Goal: Task Accomplishment & Management: Manage account settings

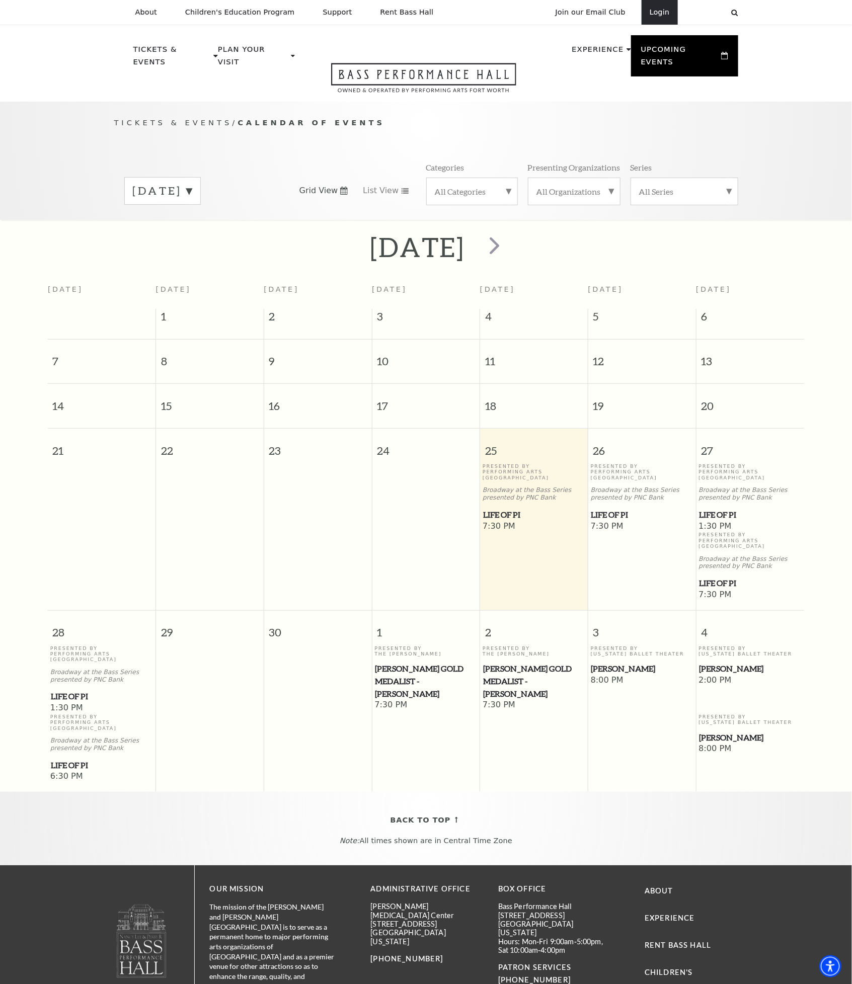
click at [663, 14] on link "Login" at bounding box center [660, 12] width 36 height 25
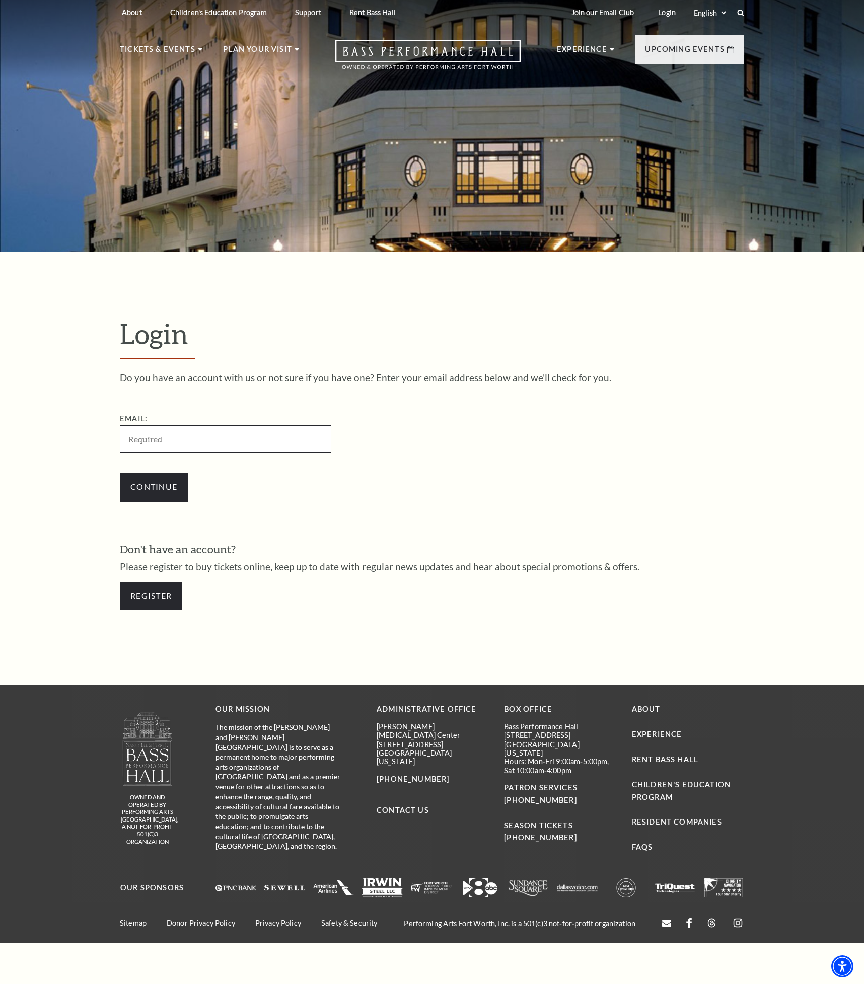
click at [212, 441] on input "Email:" at bounding box center [225, 439] width 211 height 28
type input "[EMAIL_ADDRESS][DOMAIN_NAME]"
click at [120, 473] on input "Continue" at bounding box center [154, 487] width 68 height 28
click at [159, 487] on input "Continue" at bounding box center [154, 487] width 68 height 28
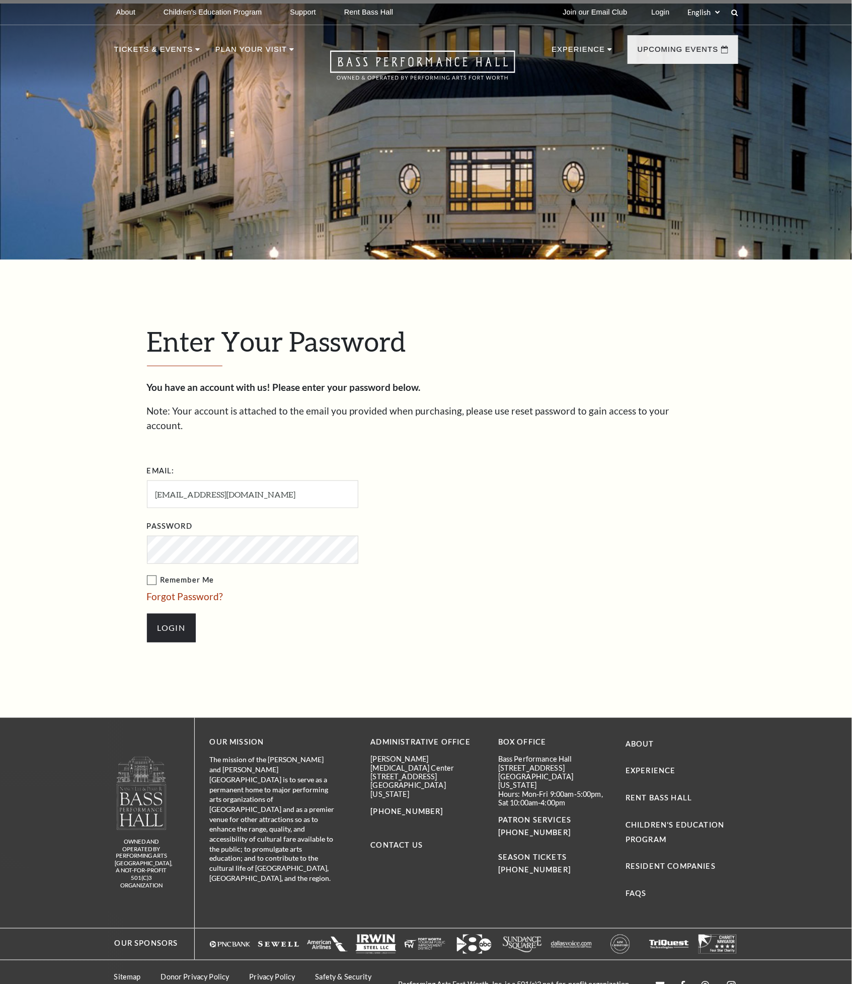
scroll to position [10, 0]
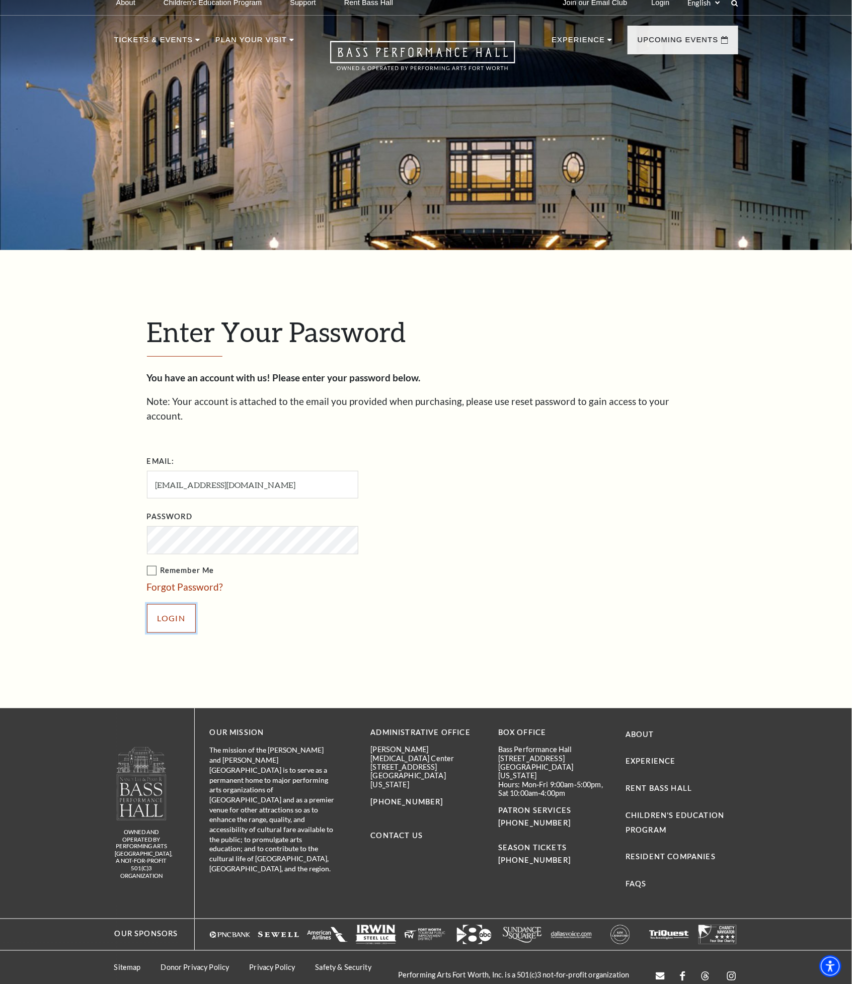
click at [171, 604] on input "Login" at bounding box center [171, 618] width 49 height 28
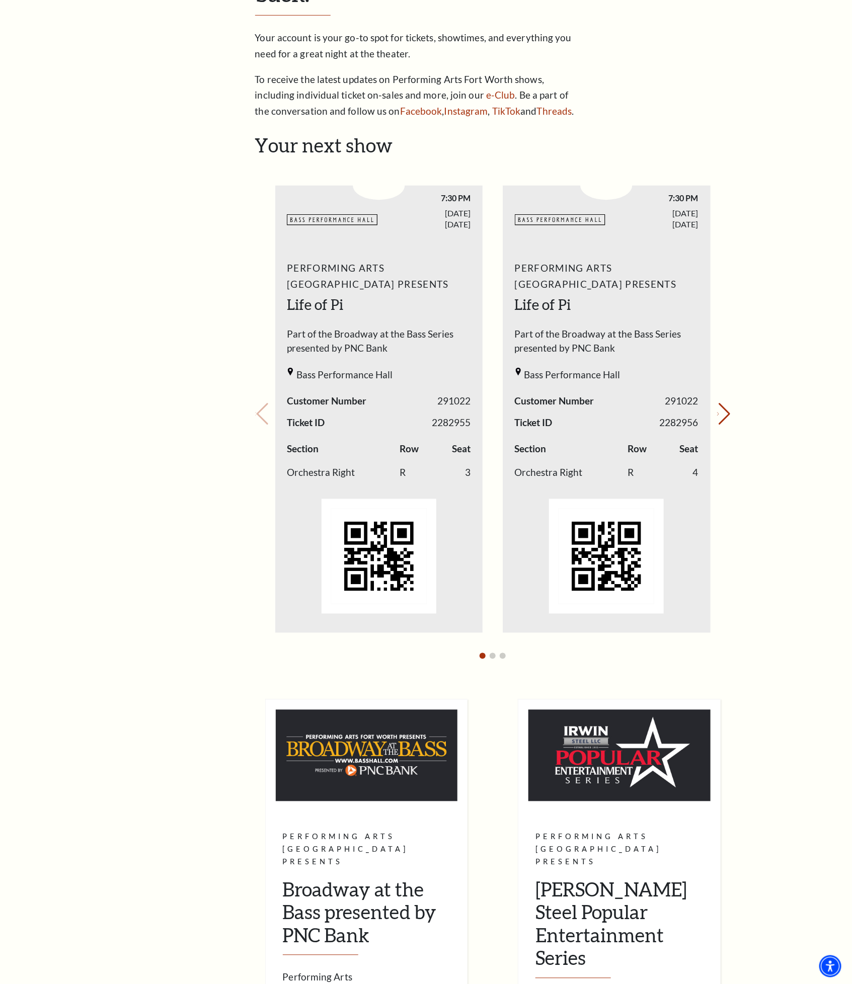
scroll to position [226, 0]
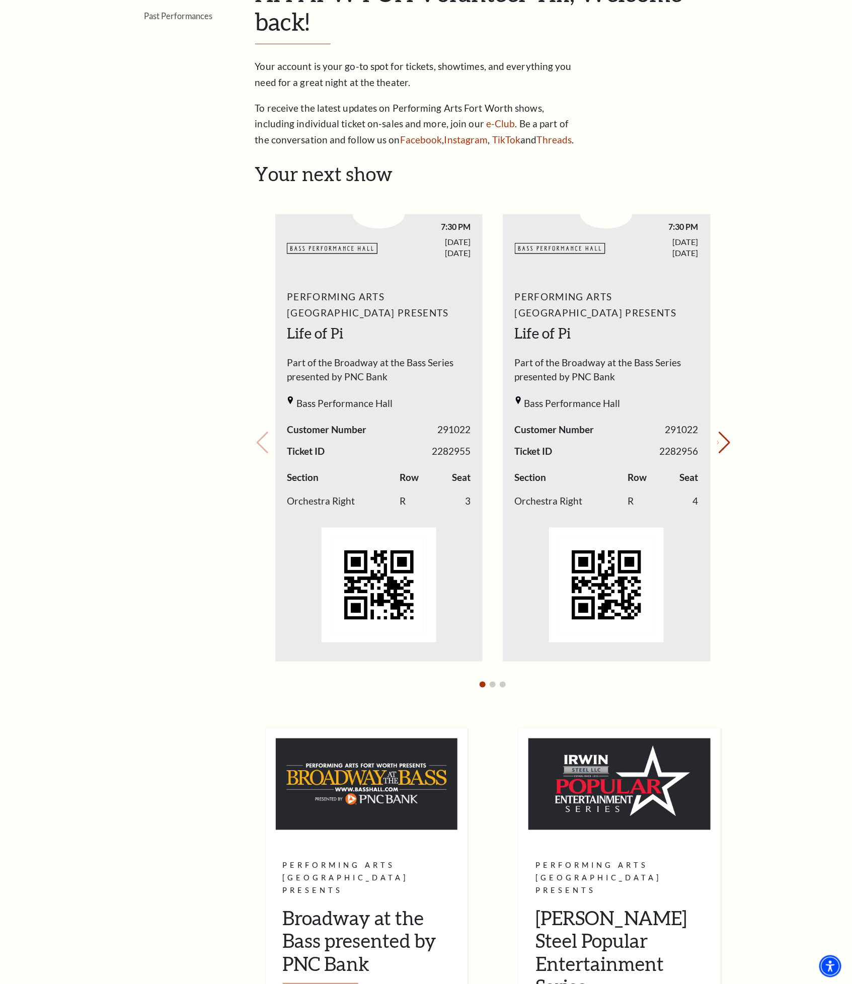
click at [409, 251] on span "[DATE]" at bounding box center [425, 247] width 92 height 21
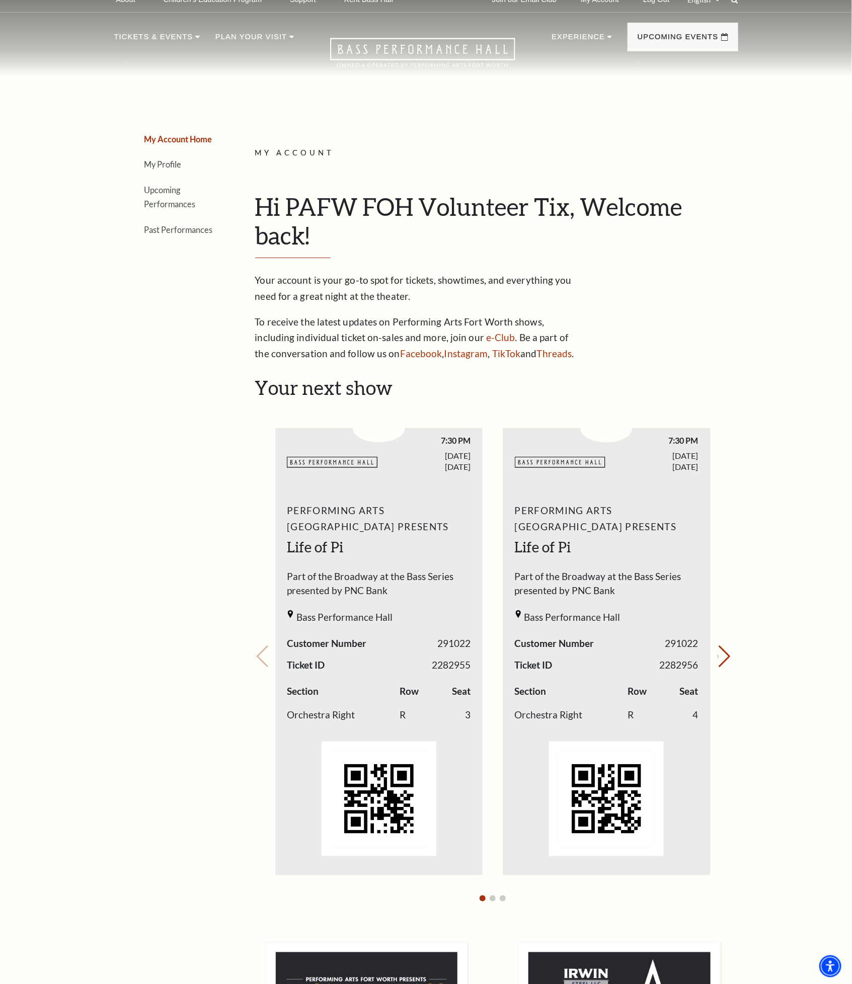
scroll to position [0, 0]
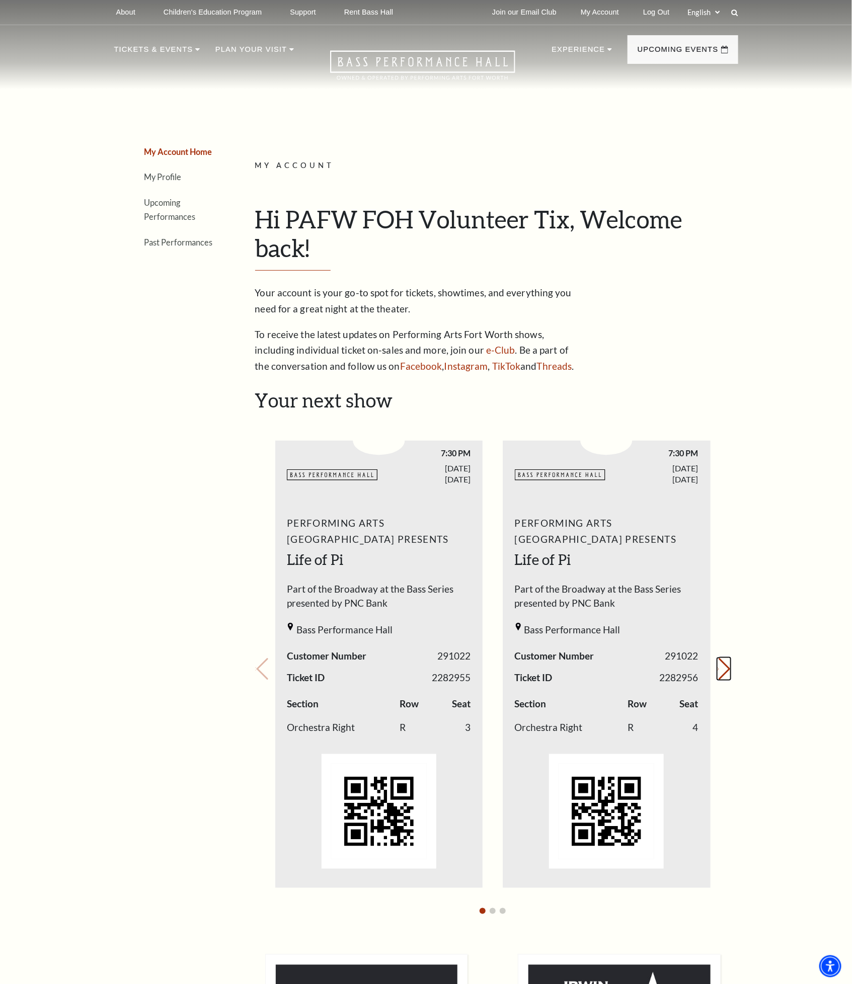
click at [723, 670] on button "Next slide." at bounding box center [724, 669] width 14 height 22
click at [405, 627] on div "Bass Performance Hall" at bounding box center [379, 632] width 184 height 19
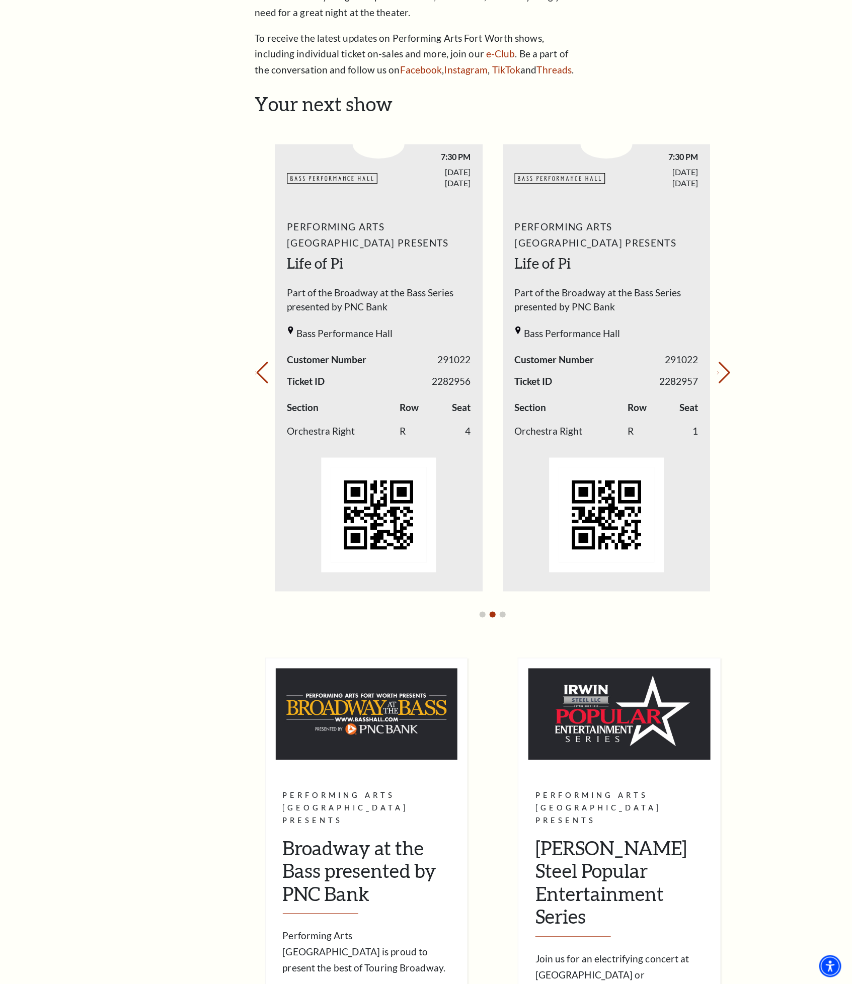
scroll to position [302, 0]
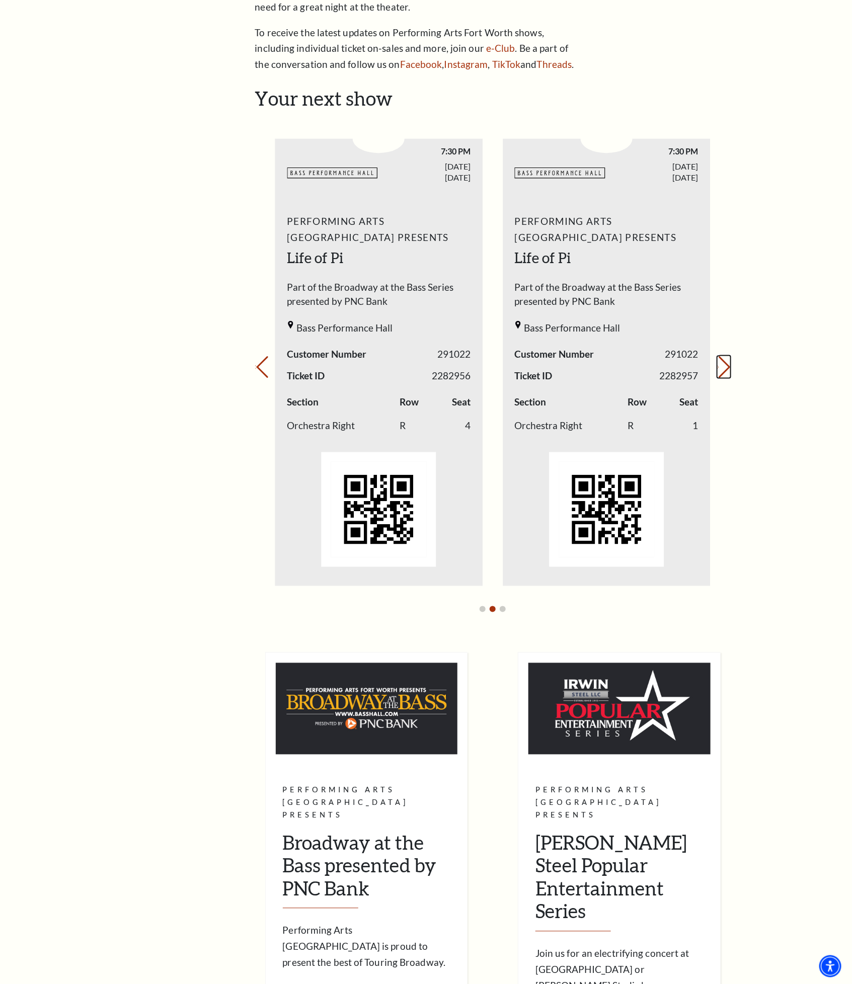
click at [719, 369] on icon "Next slide" at bounding box center [718, 368] width 2 height 4
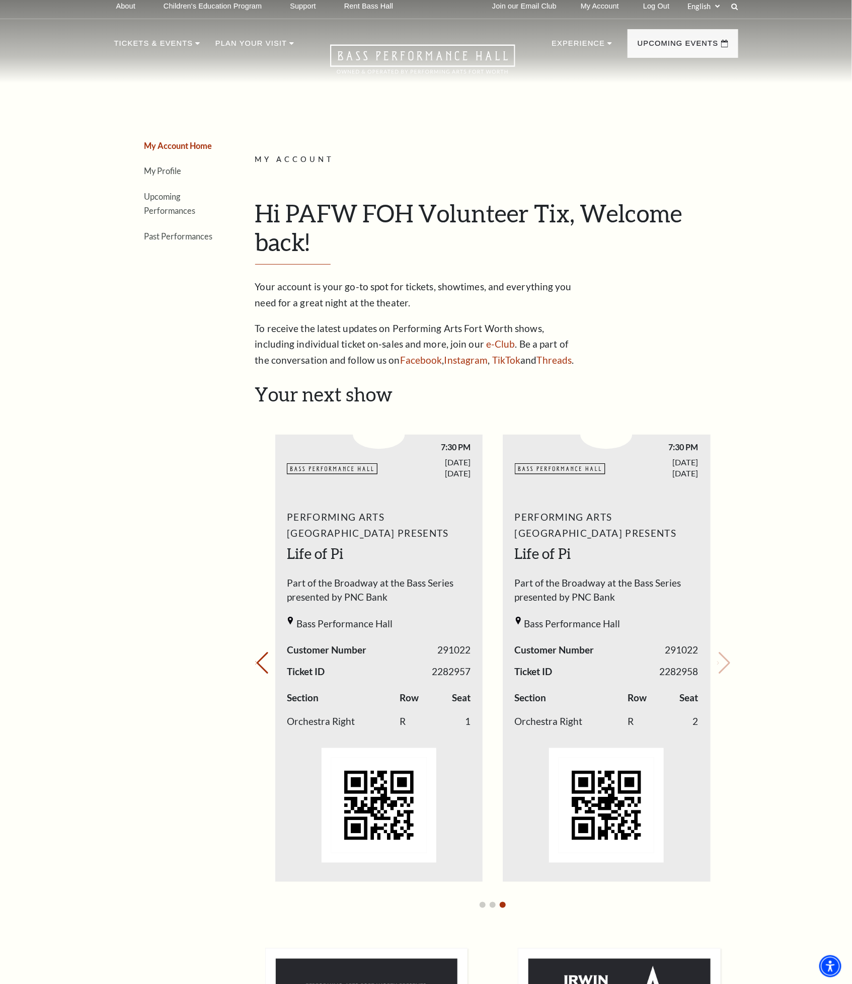
scroll to position [0, 0]
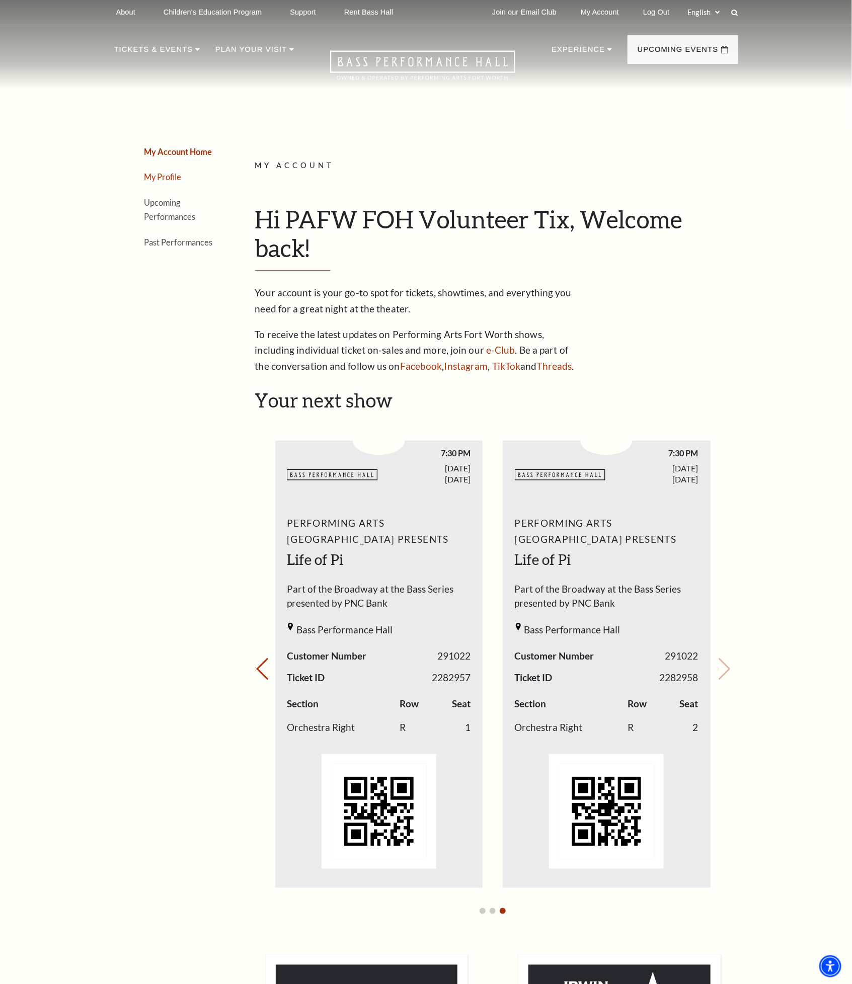
click at [171, 179] on link "My Profile" at bounding box center [162, 177] width 37 height 10
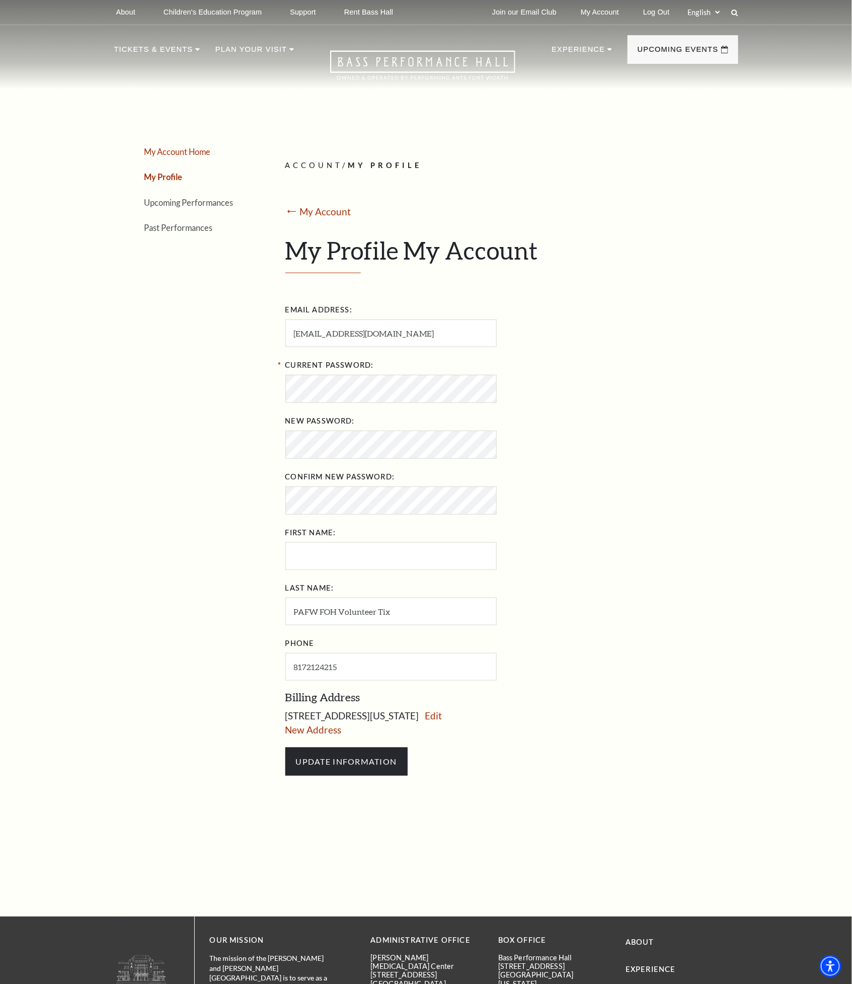
click at [186, 151] on link "My Account Home" at bounding box center [177, 152] width 66 height 10
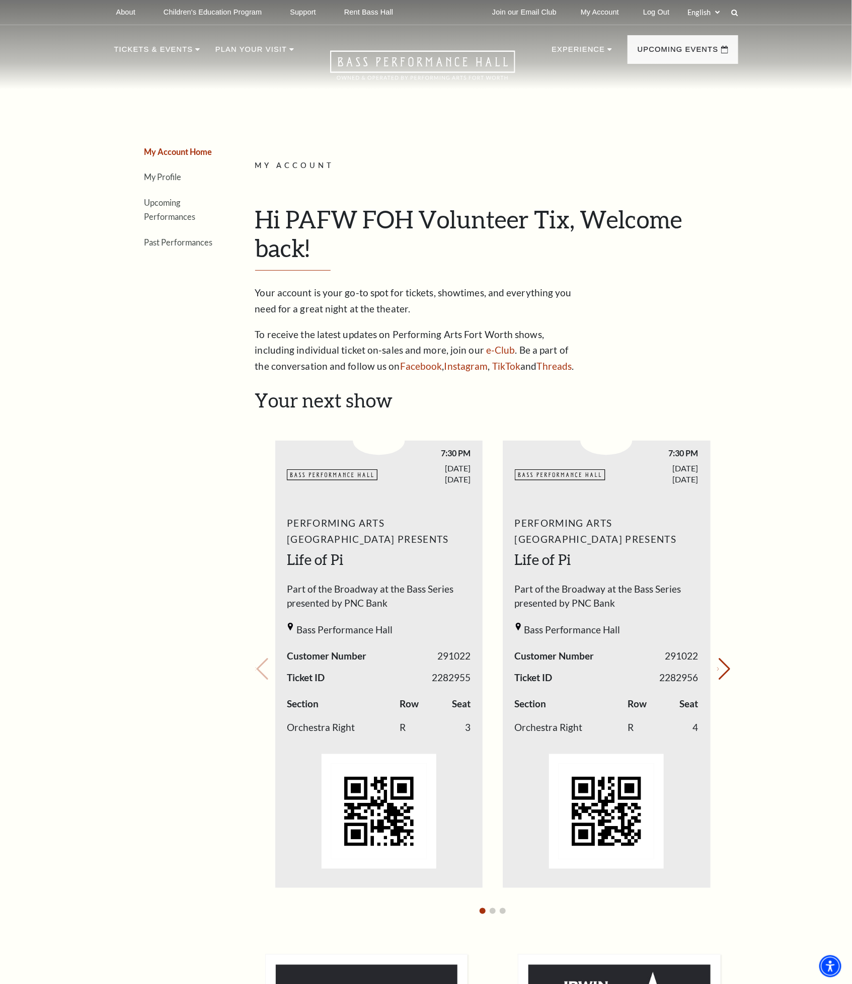
click at [412, 491] on div "BASSHALL LOGO 7:30 PM FRIDAY SEP. 26, 2025" at bounding box center [379, 466] width 208 height 51
click at [410, 491] on div "BASSHALL LOGO 7:30 PM FRIDAY SEP. 26, 2025" at bounding box center [379, 466] width 208 height 51
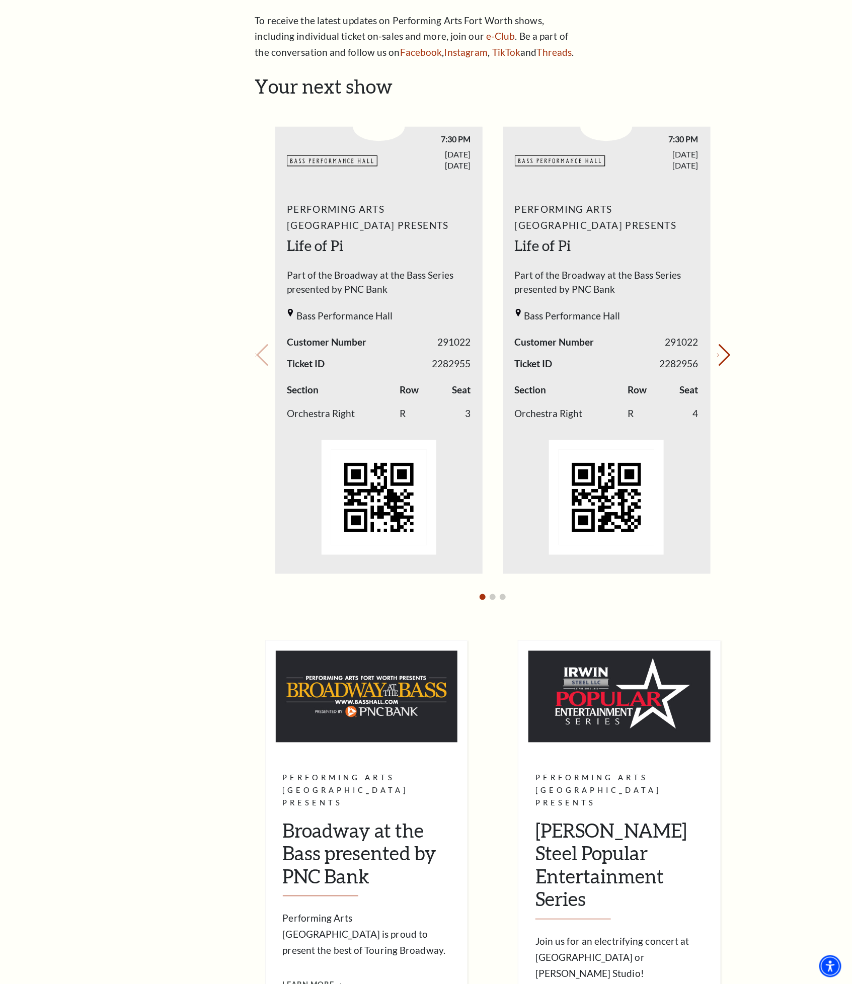
scroll to position [377, 0]
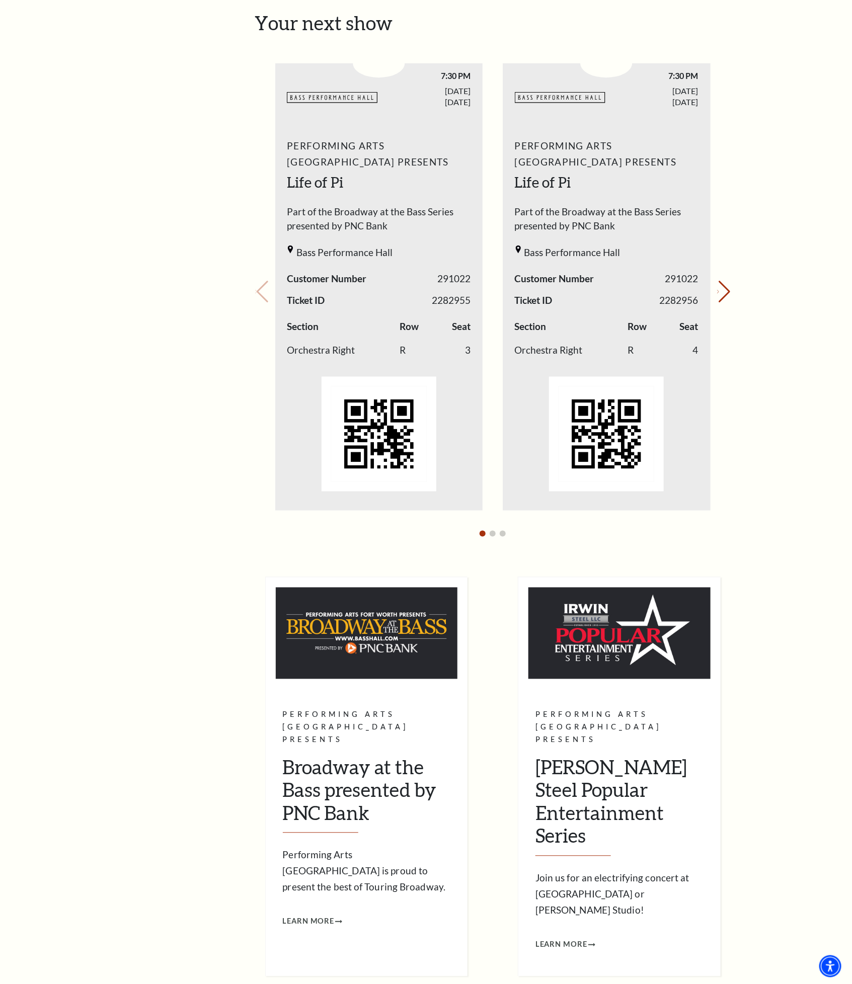
click at [403, 447] on img "1 / 4" at bounding box center [379, 434] width 115 height 115
click at [402, 447] on img "1 / 4" at bounding box center [379, 434] width 115 height 115
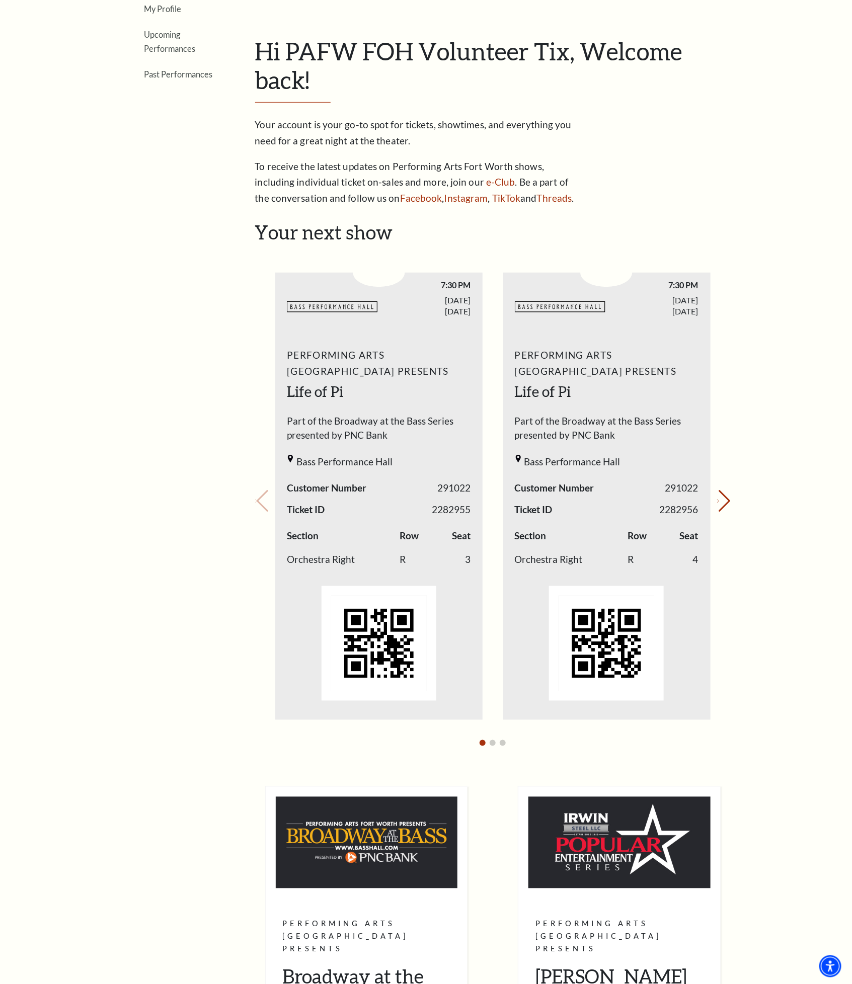
scroll to position [0, 0]
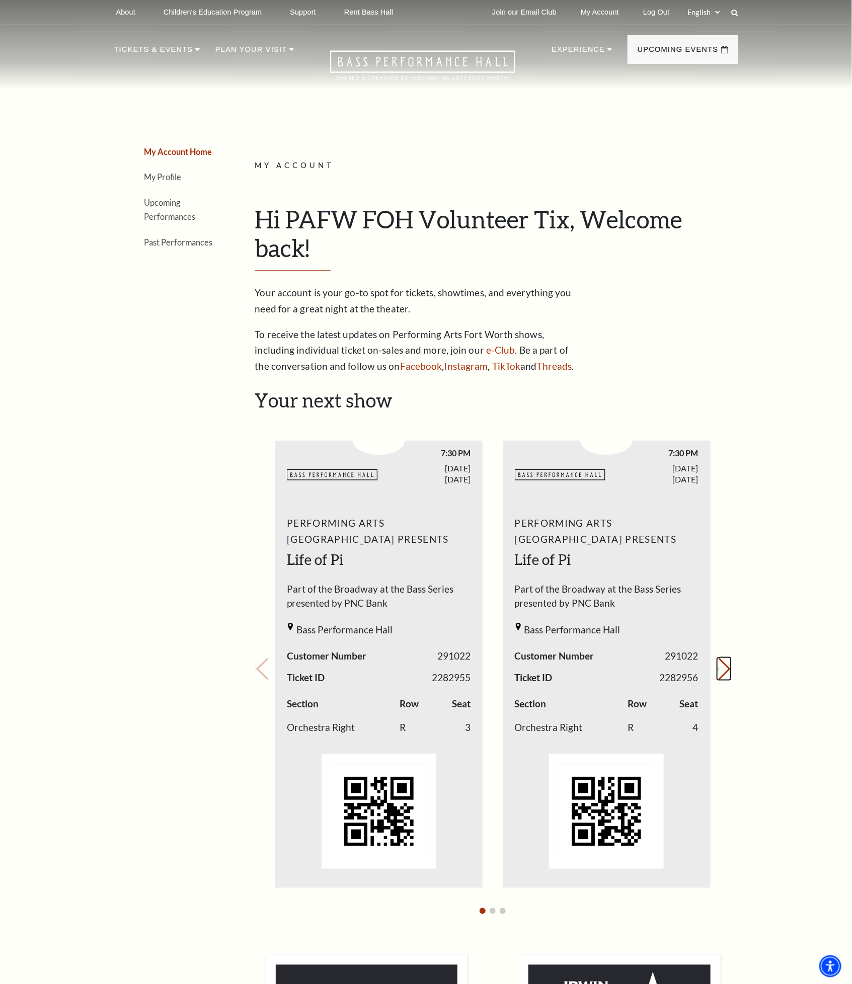
click at [719, 672] on button "Next slide." at bounding box center [724, 669] width 14 height 22
click at [764, 450] on div "My Account Home My Profile Upcoming Performances Past Performances Loading... M…" at bounding box center [426, 757] width 852 height 1457
click at [362, 544] on span "Performing Arts [GEOGRAPHIC_DATA] Presents" at bounding box center [379, 531] width 184 height 32
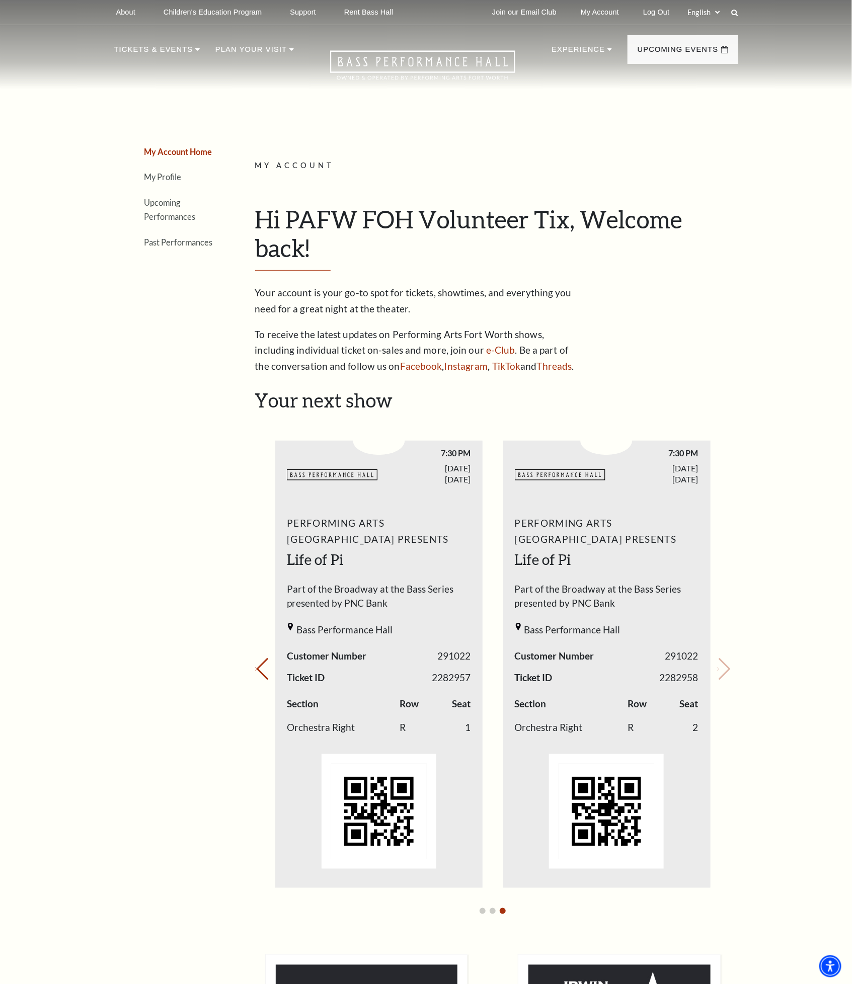
click at [641, 618] on div "Performing Arts Fort Worth Presents Life of Pi Part of the Broadway at the Bass…" at bounding box center [607, 695] width 208 height 375
click at [736, 524] on div "Loading... My Account Hi PAFW FOH Volunteer Tix, Welcome back! My Account Home …" at bounding box center [493, 757] width 491 height 1326
click at [660, 13] on link "Log Out" at bounding box center [656, 12] width 42 height 25
